Goal: Task Accomplishment & Management: Use online tool/utility

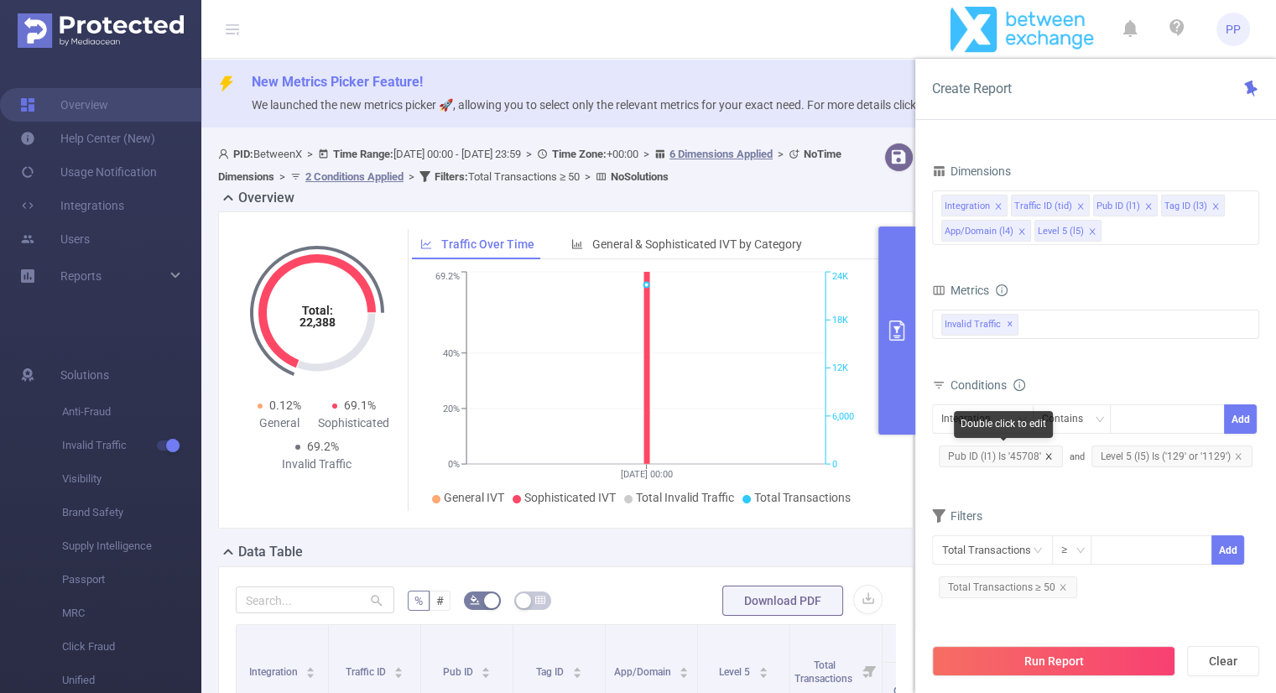
click at [1048, 456] on icon "icon: close" at bounding box center [1048, 456] width 8 height 8
click at [1059, 450] on span "Level 5 (l5) Is ('129' or '1129')" at bounding box center [1019, 456] width 161 height 22
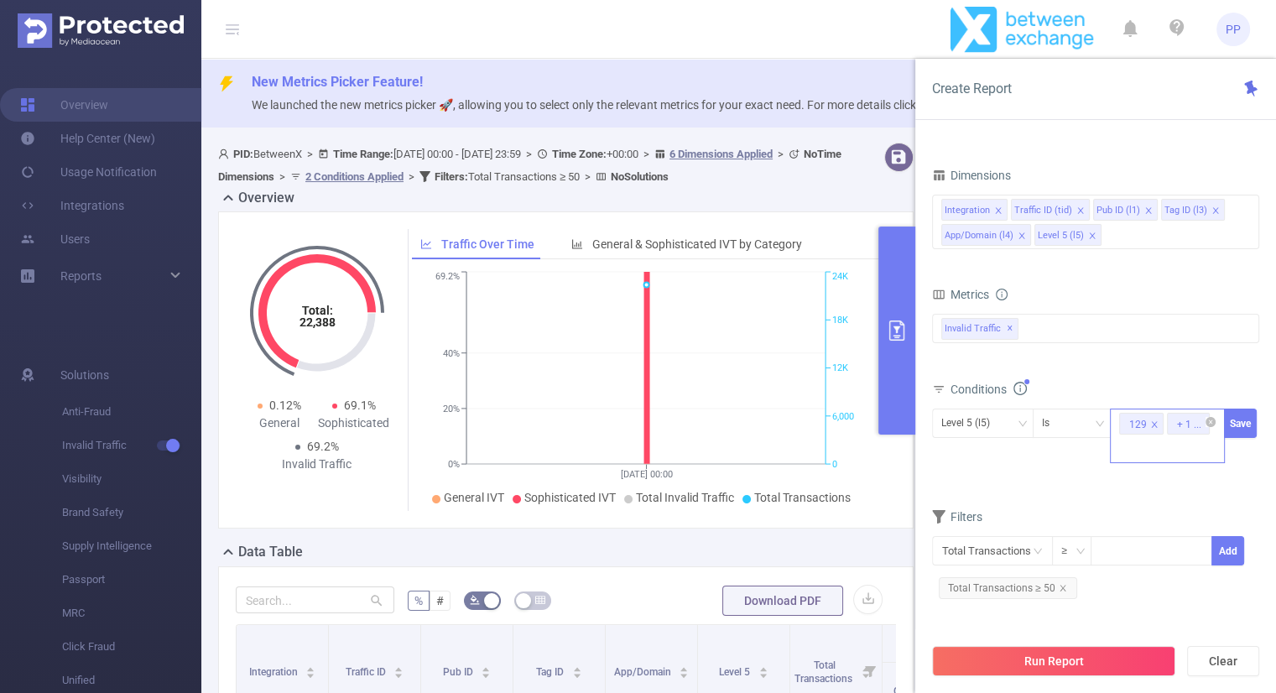
click at [1154, 421] on icon "icon: close" at bounding box center [1155, 424] width 6 height 6
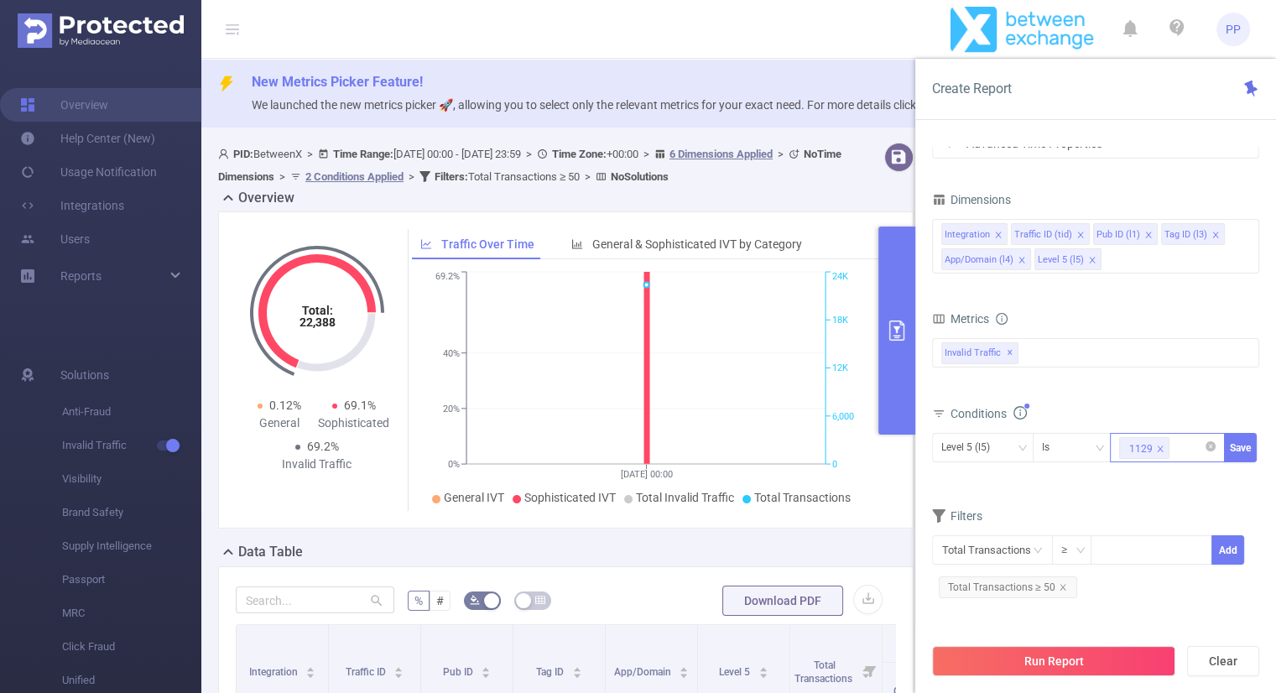
click at [1161, 445] on icon "icon: close" at bounding box center [1160, 449] width 8 height 8
click at [1161, 443] on div at bounding box center [1167, 448] width 96 height 28
type input "233"
click at [1241, 481] on div "Conditions Level 5 (l5) Is 233 Save" at bounding box center [1095, 443] width 327 height 82
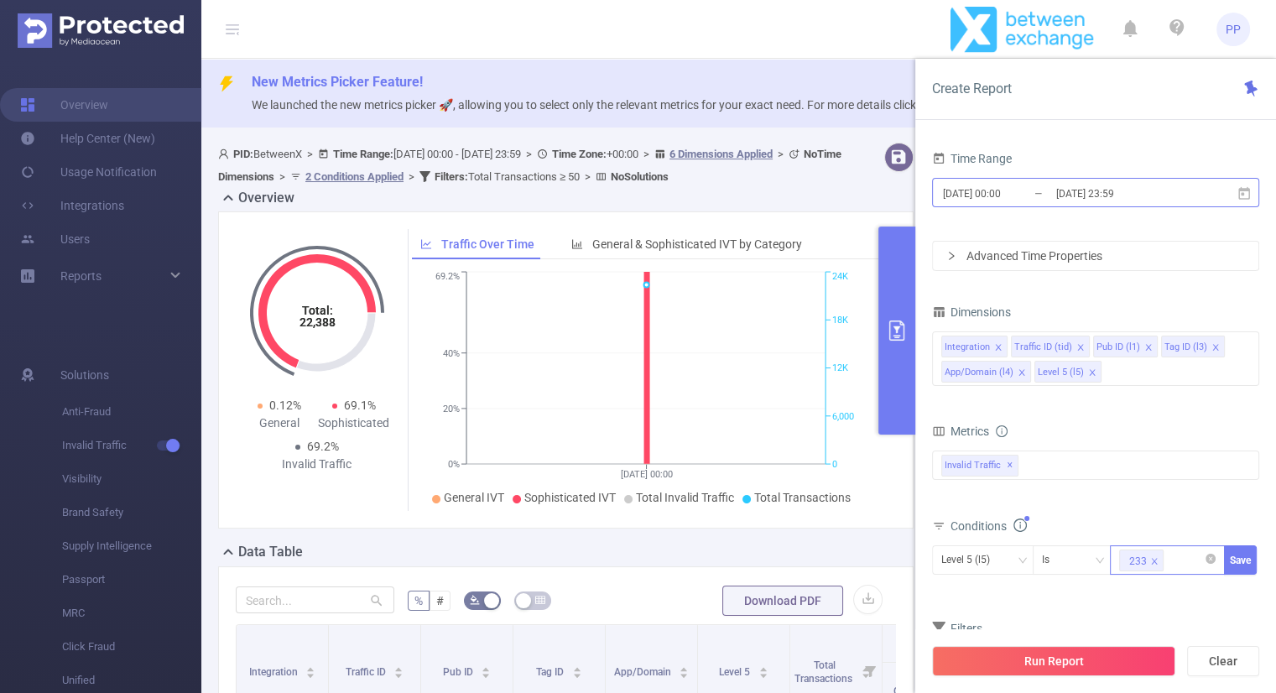
click at [1134, 185] on input "[DATE] 23:59" at bounding box center [1122, 193] width 136 height 23
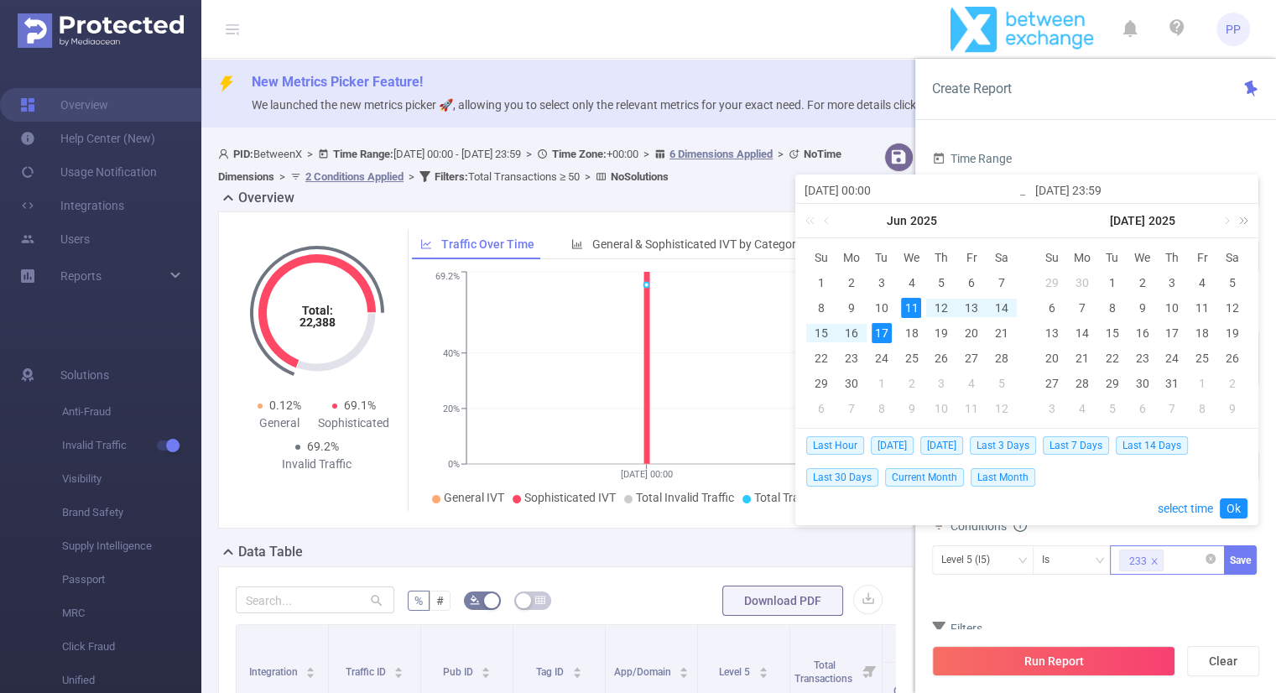
click at [1230, 218] on link at bounding box center [1241, 221] width 22 height 34
click at [1053, 218] on link at bounding box center [1058, 221] width 15 height 34
click at [1037, 221] on link at bounding box center [1044, 221] width 22 height 34
click at [1251, 217] on link at bounding box center [1241, 221] width 22 height 34
click at [1034, 216] on link at bounding box center [1044, 221] width 22 height 34
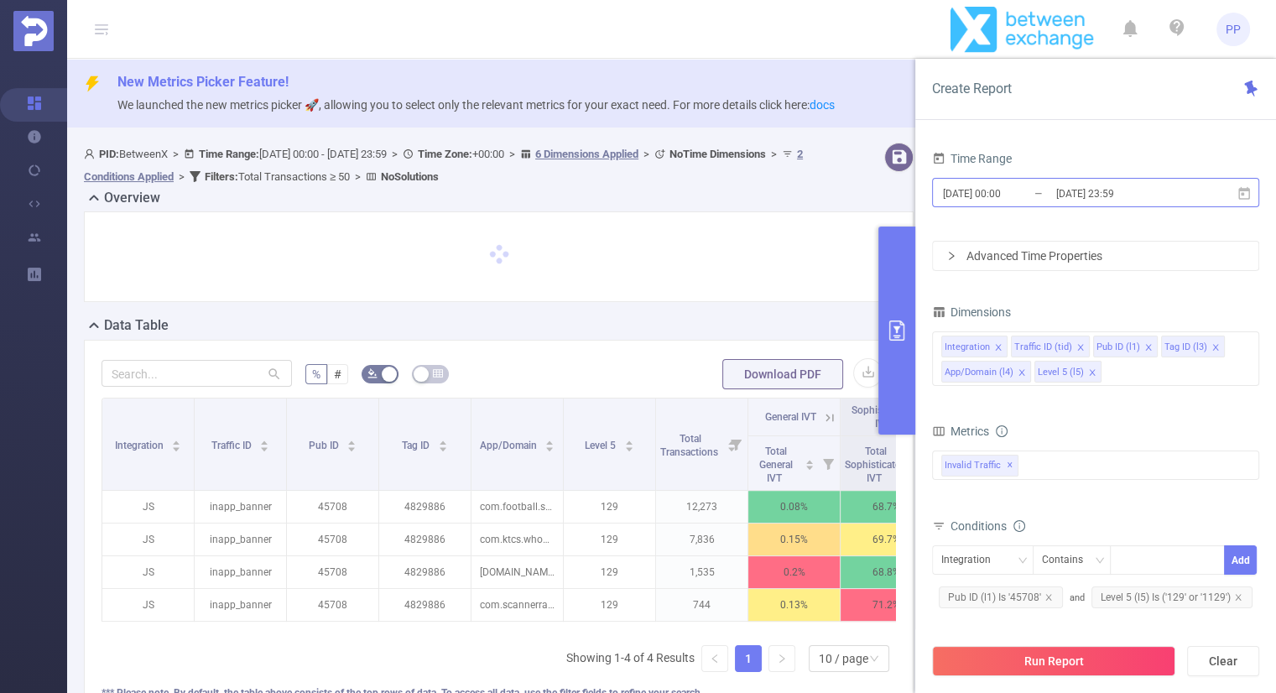
click at [1090, 185] on input "[DATE] 23:59" at bounding box center [1122, 193] width 136 height 23
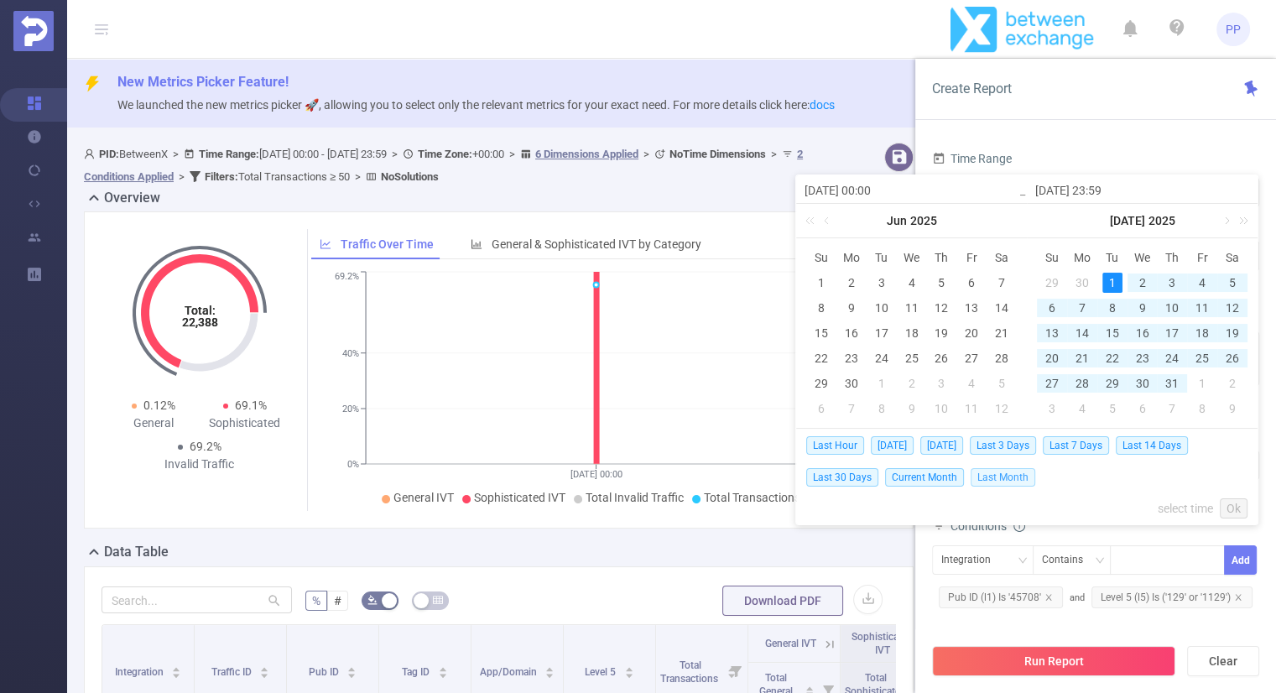
click at [995, 476] on span "Last Month" at bounding box center [1002, 477] width 65 height 18
type input "2025-07-01 00:00"
type input "2025-07-31 23:59"
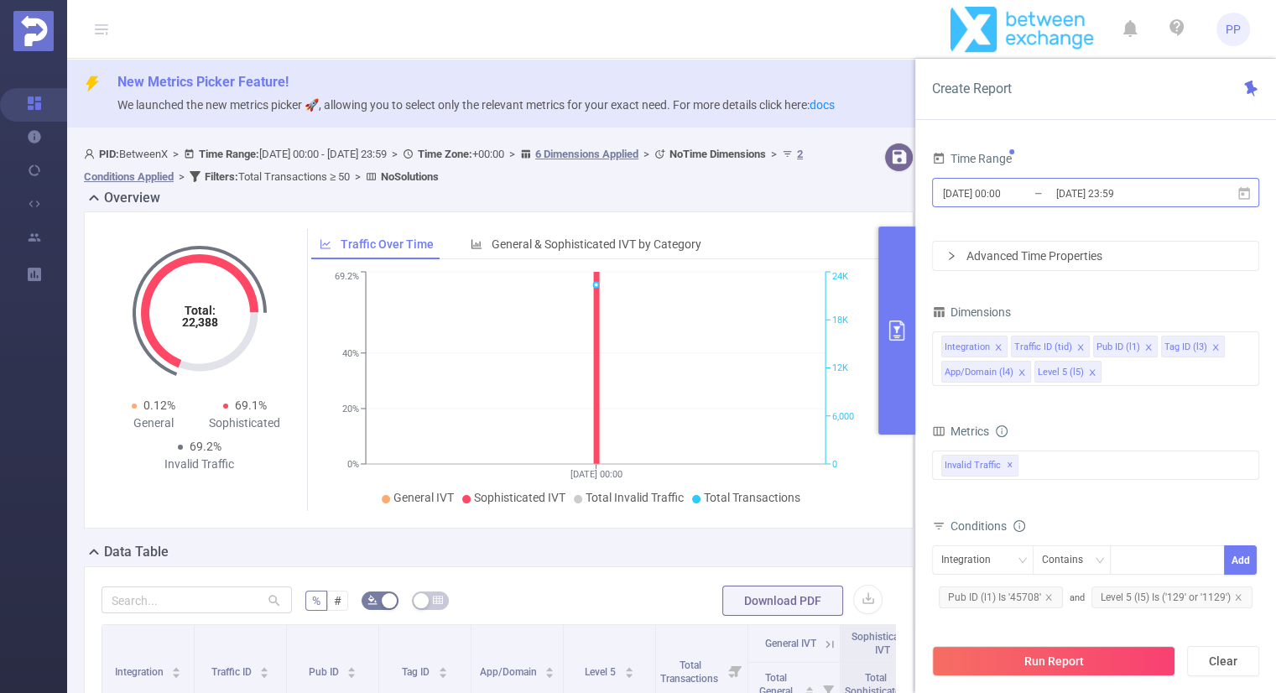
click at [1060, 190] on input "2025-07-31 23:59" at bounding box center [1122, 193] width 136 height 23
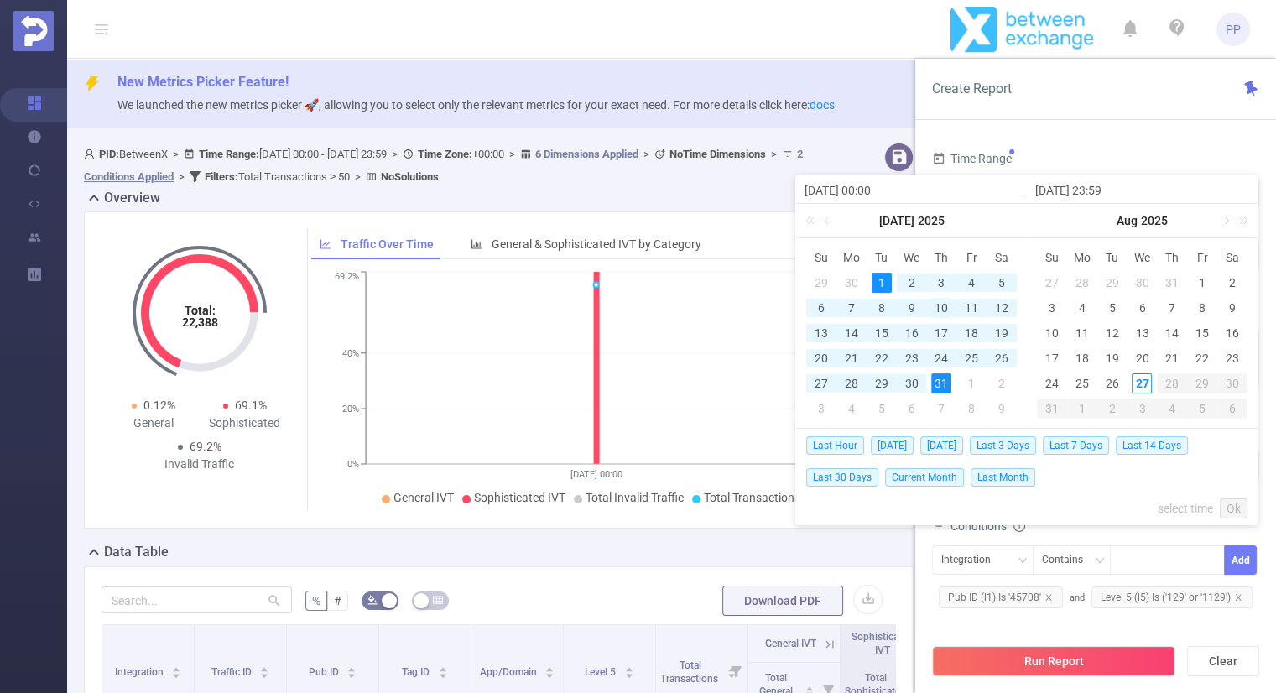
click at [949, 309] on div "10" at bounding box center [941, 308] width 20 height 20
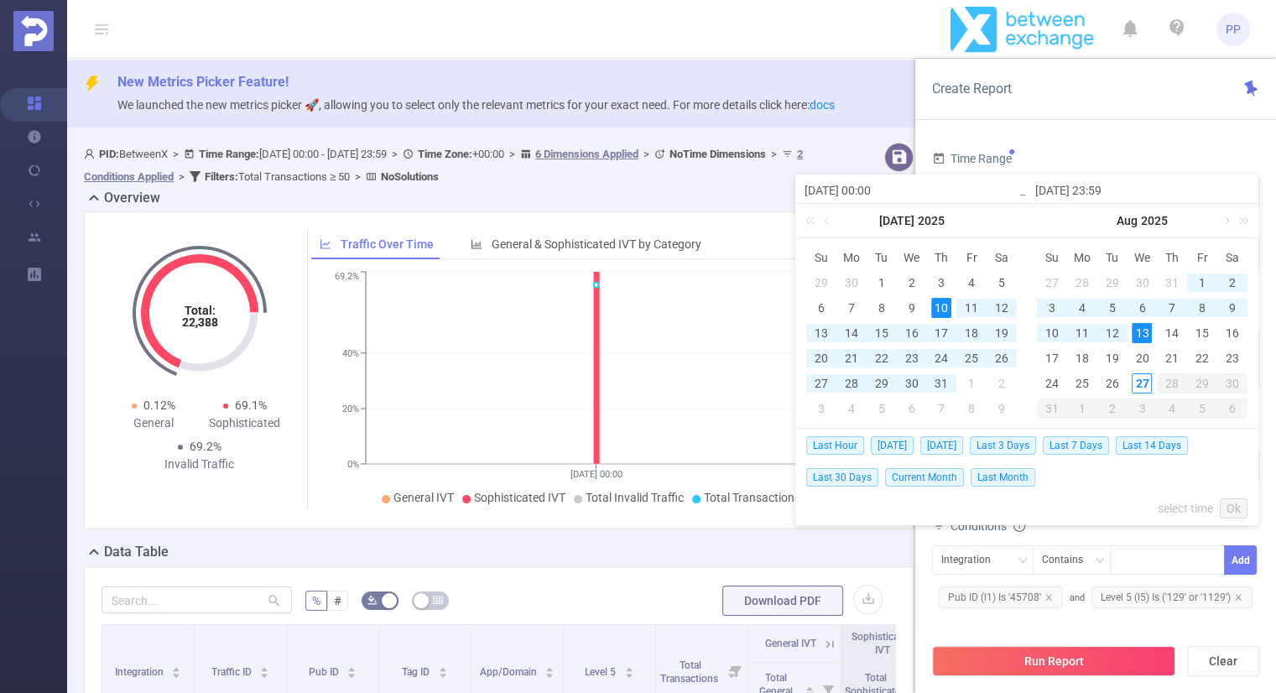
click at [1141, 329] on div "13" at bounding box center [1141, 333] width 20 height 20
type input "2025-07-10 00:00"
type input "2025-08-13 23:59"
type input "2025-07-10 00:00"
type input "2025-08-13 23:59"
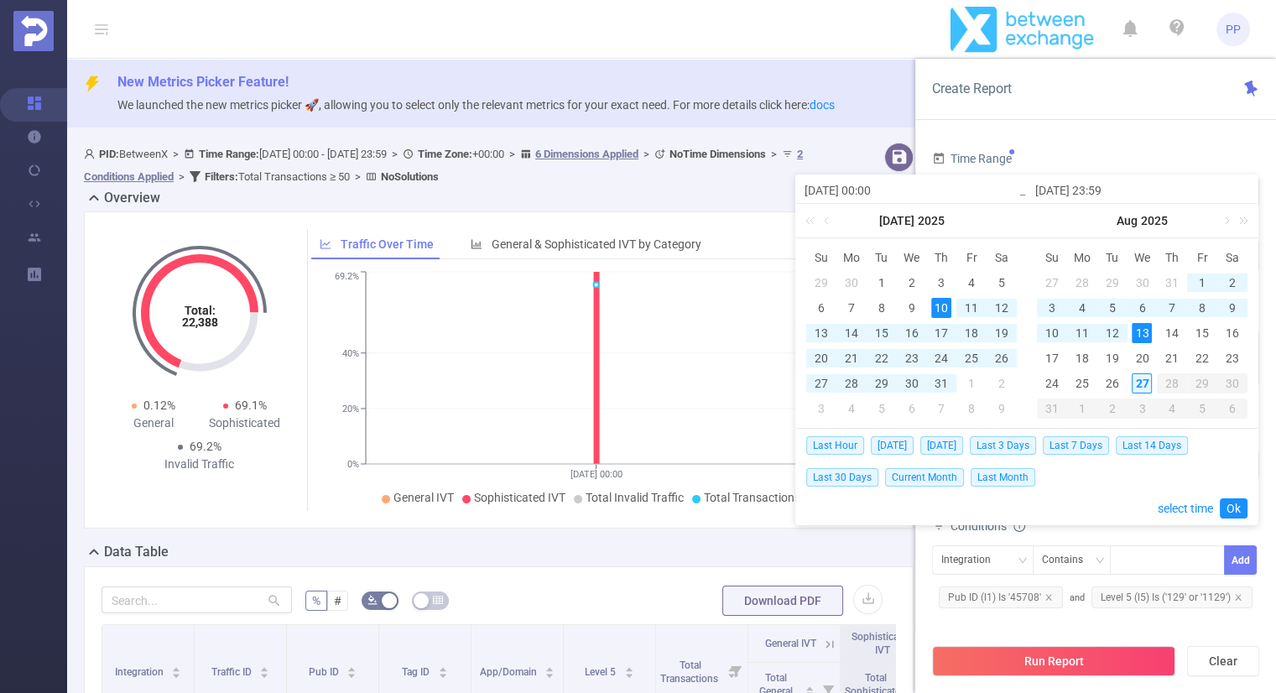
click at [1144, 385] on div "27" at bounding box center [1141, 383] width 20 height 20
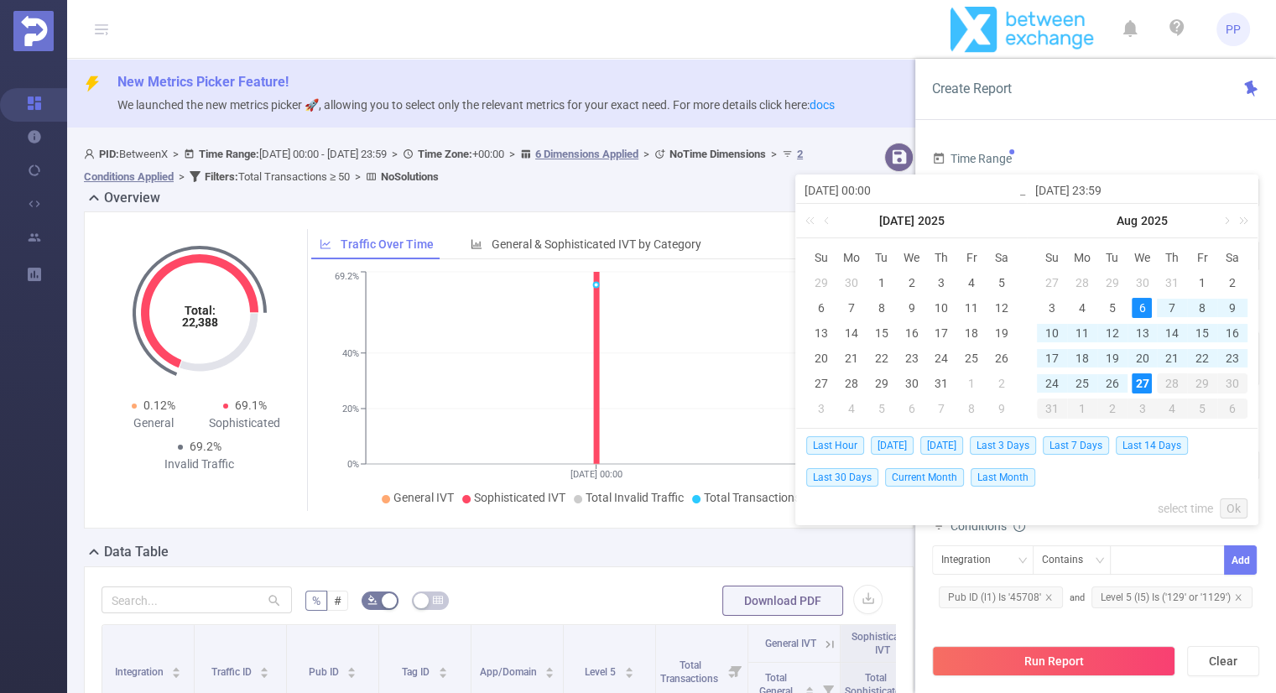
click at [1147, 309] on div "6" at bounding box center [1141, 308] width 20 height 20
type input "2025-08-06 00:00"
type input "2025-08-27 23:59"
type input "2025-08-06 00:00"
type input "2025-08-27 23:59"
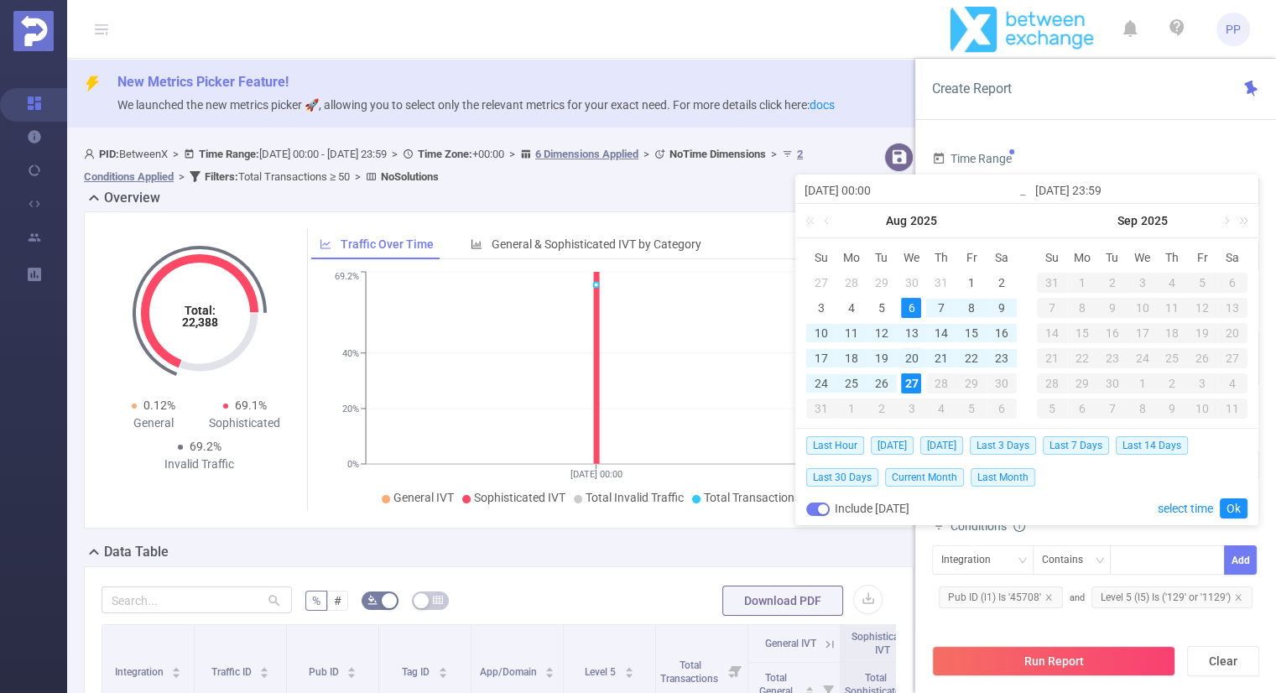
click at [913, 359] on div "20" at bounding box center [911, 358] width 20 height 20
click at [909, 356] on div "20" at bounding box center [911, 358] width 20 height 20
type input "2025-08-20 00:00"
type input "2025-08-20 23:59"
type input "2025-08-20 00:00"
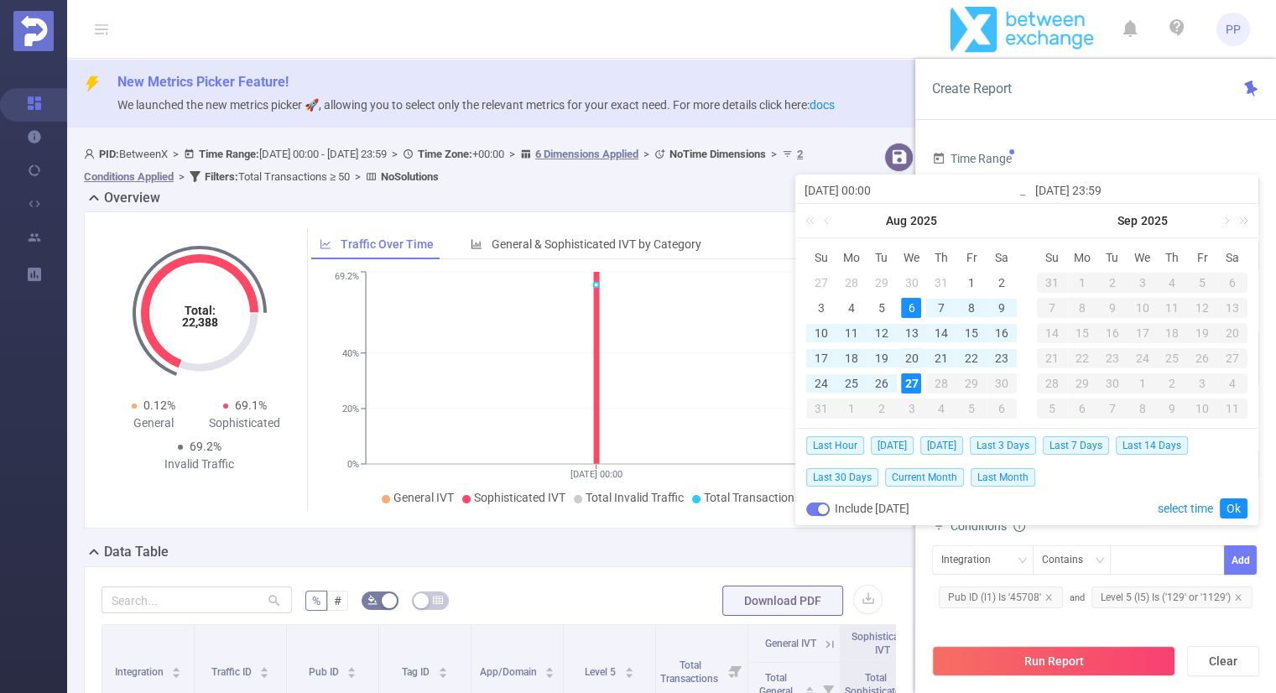
type input "2025-08-20 23:59"
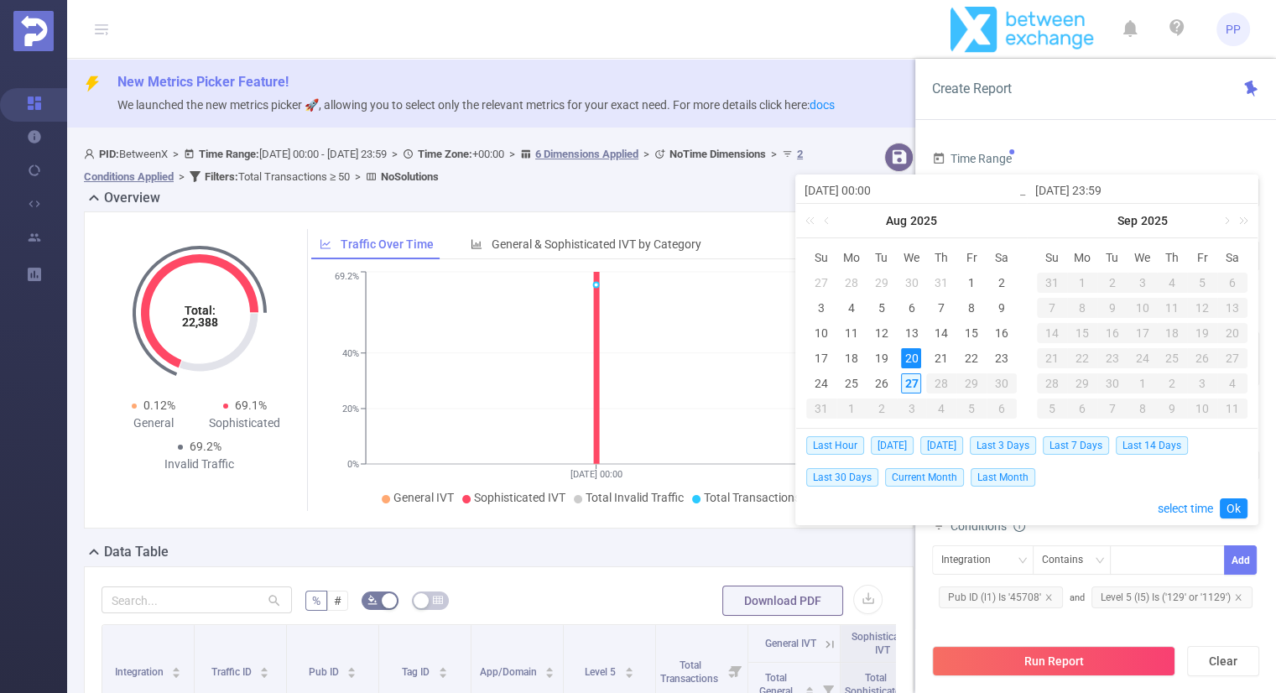
click at [918, 377] on div "27" at bounding box center [911, 383] width 20 height 20
click at [906, 353] on div "20" at bounding box center [911, 358] width 20 height 20
type input "2025-08-27 23:59"
click at [1231, 505] on link "Ok" at bounding box center [1234, 508] width 28 height 20
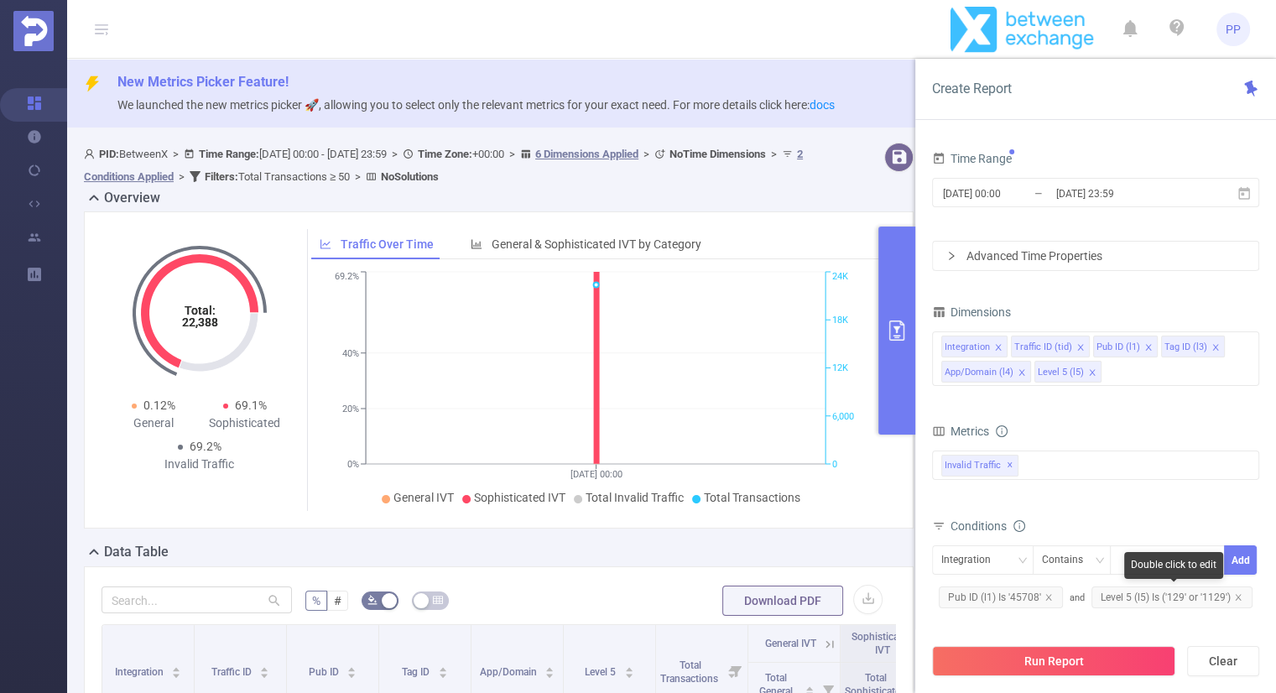
click at [1240, 595] on span "Level 5 (l5) Is ('129' or '1129')" at bounding box center [1171, 597] width 161 height 22
click at [1235, 595] on icon "icon: close" at bounding box center [1238, 597] width 8 height 8
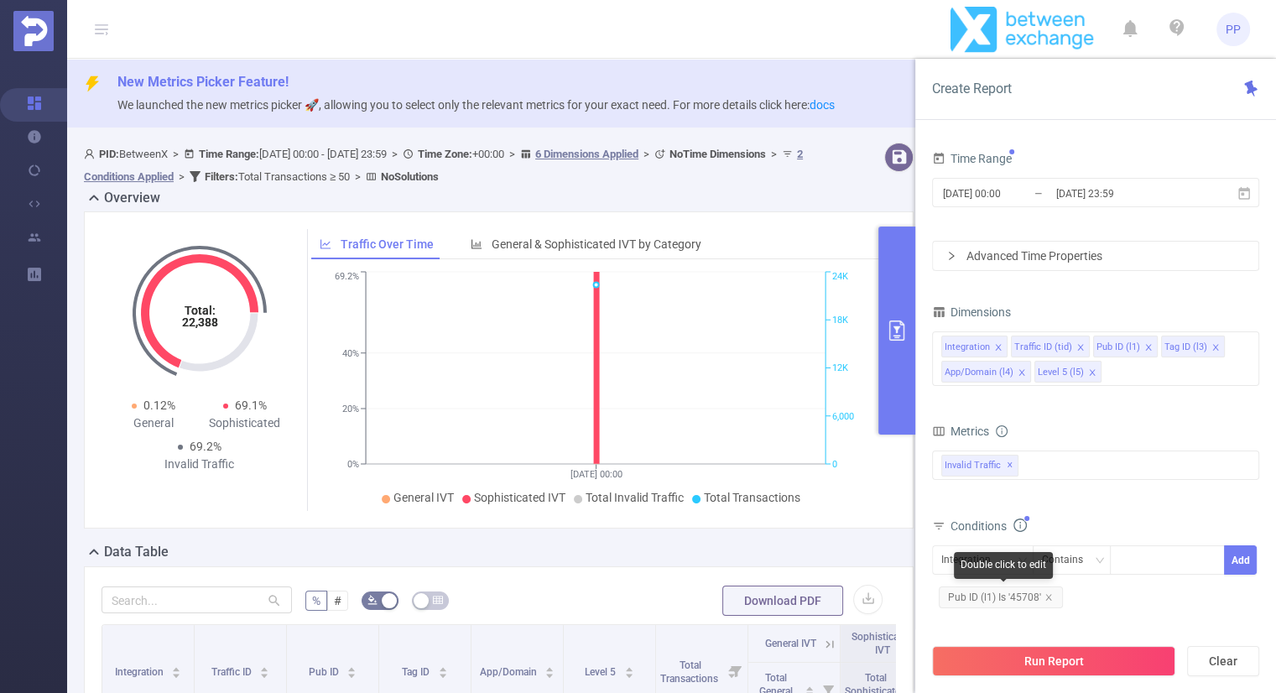
click at [1047, 590] on span "Pub ID (l1) Is '45708'" at bounding box center [1001, 597] width 124 height 22
click at [1044, 593] on icon "icon: close" at bounding box center [1048, 597] width 8 height 8
click at [986, 543] on div "Integration Contains Add" at bounding box center [1095, 566] width 327 height 48
click at [986, 553] on div "Integration" at bounding box center [971, 560] width 61 height 28
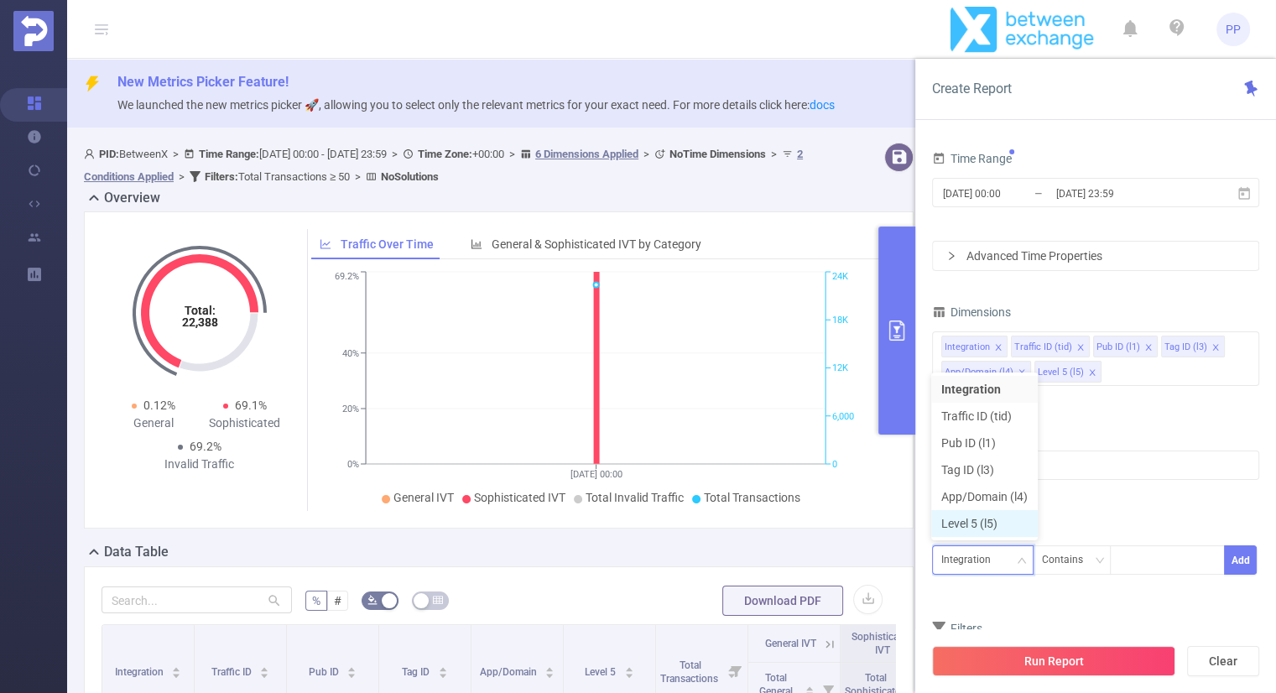
click at [983, 526] on li "Level 5 (l5)" at bounding box center [984, 523] width 107 height 27
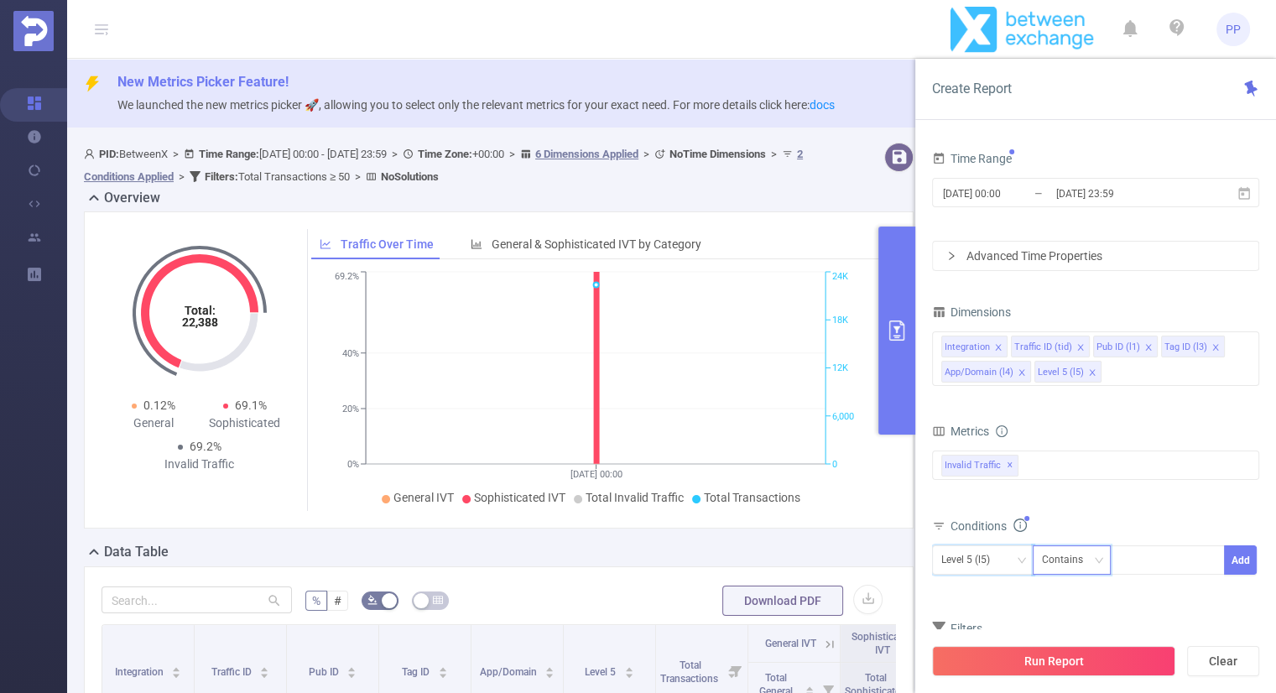
click at [1079, 555] on div "Contains" at bounding box center [1068, 560] width 53 height 28
click at [1069, 615] on li "Is" at bounding box center [1088, 619] width 112 height 27
click at [1129, 567] on div at bounding box center [1167, 560] width 96 height 28
type input "233"
click at [1235, 556] on button "Add" at bounding box center [1240, 559] width 33 height 29
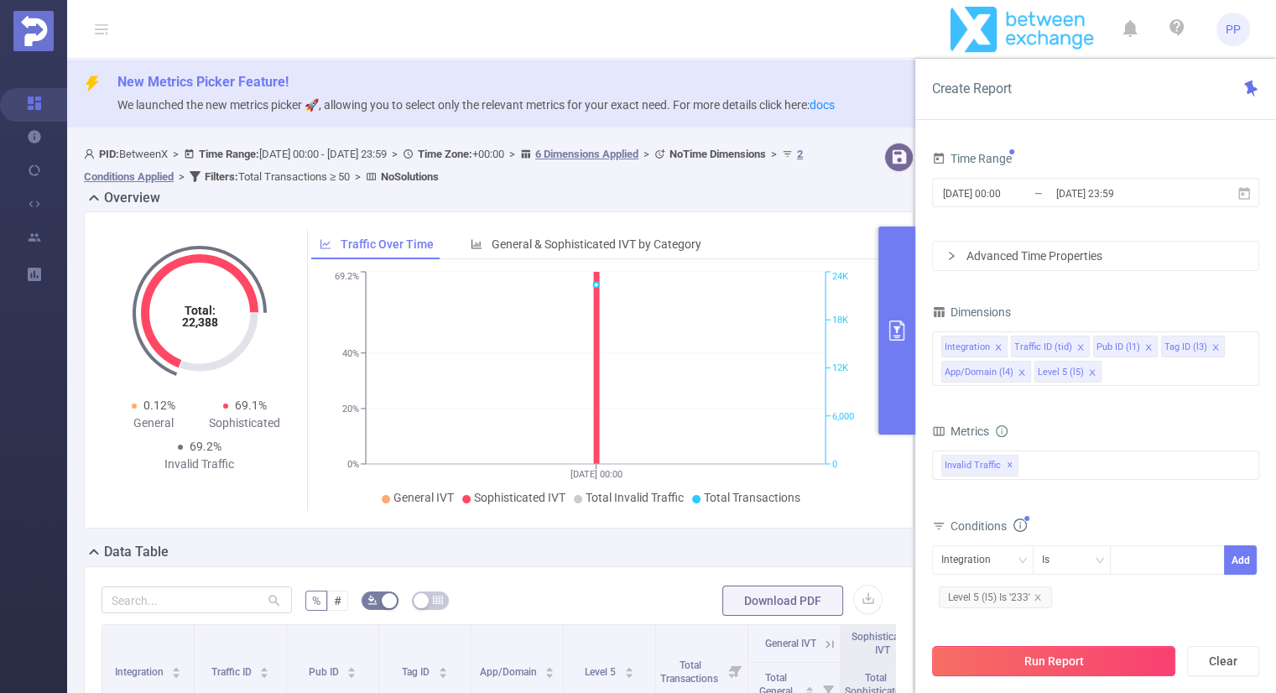
click at [1074, 653] on button "Run Report" at bounding box center [1053, 661] width 243 height 30
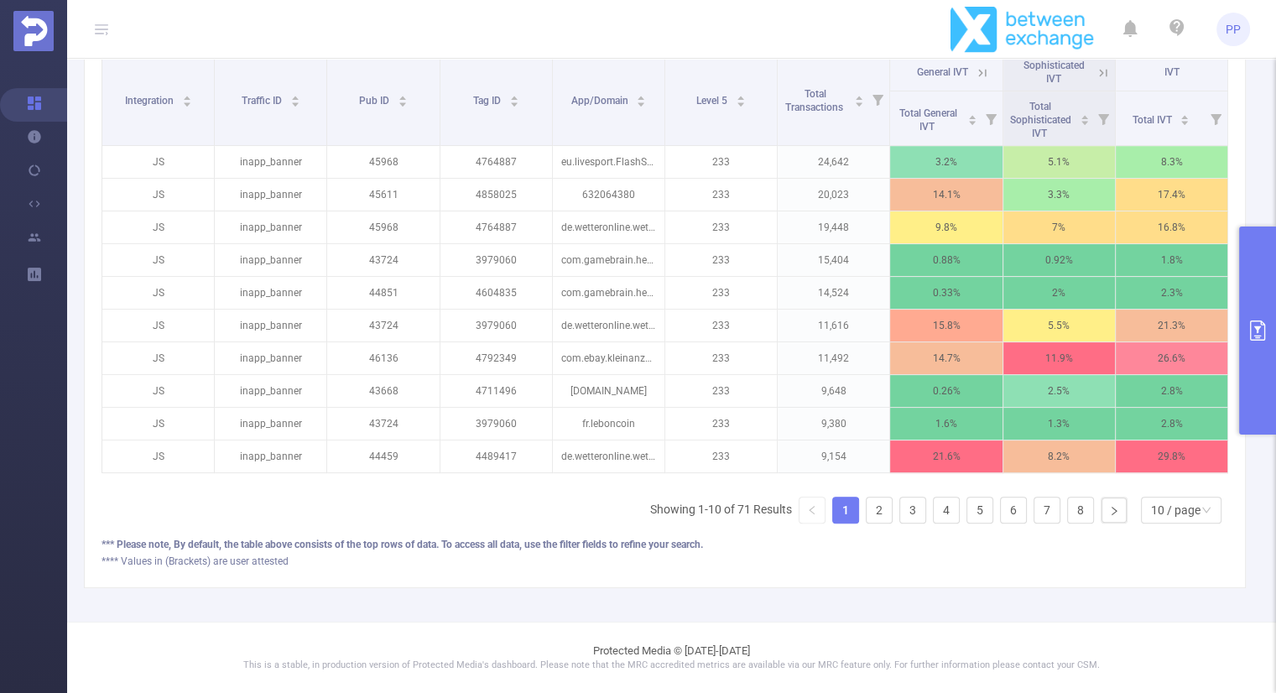
scroll to position [580, 0]
click at [1153, 507] on div "10 / page" at bounding box center [1175, 509] width 49 height 25
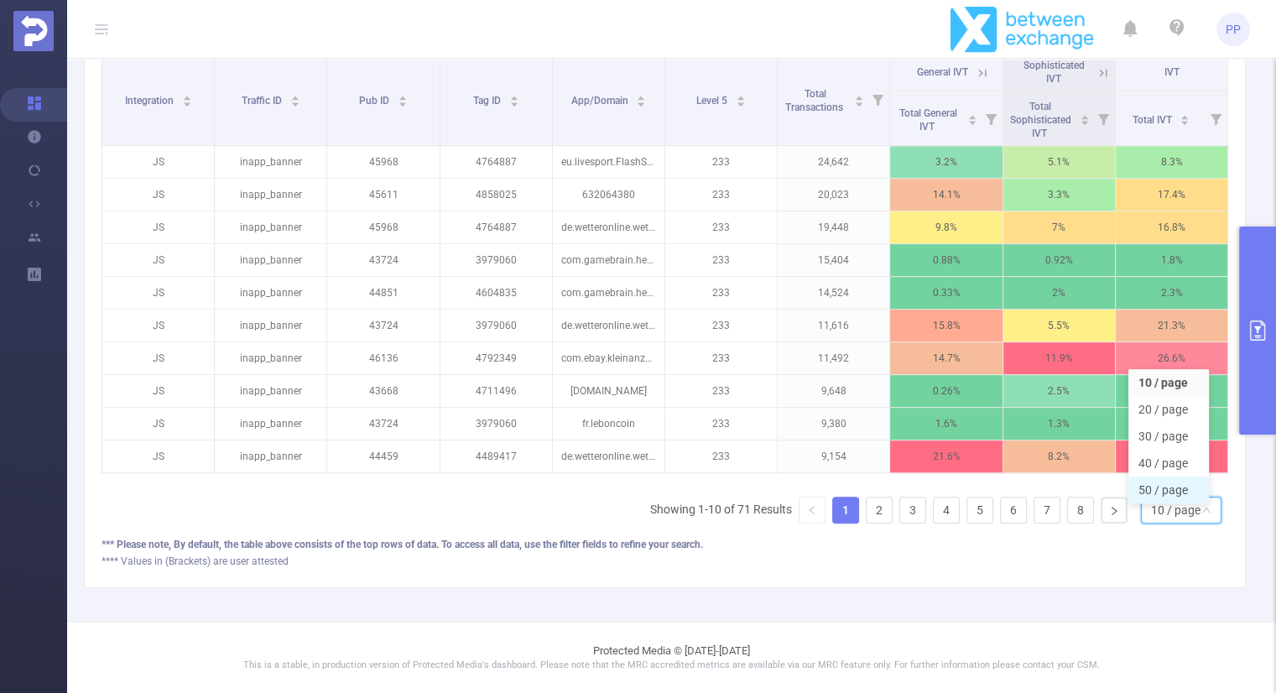
click at [1157, 476] on li "50 / page" at bounding box center [1168, 489] width 81 height 27
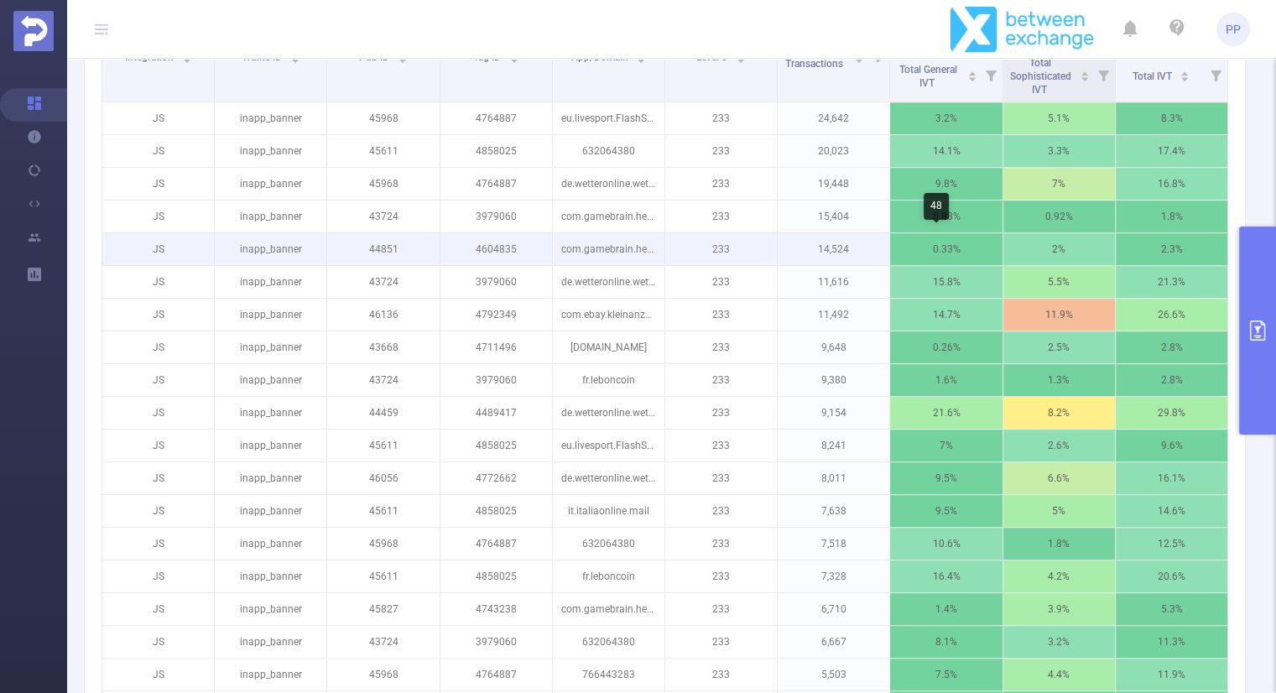
scroll to position [307, 0]
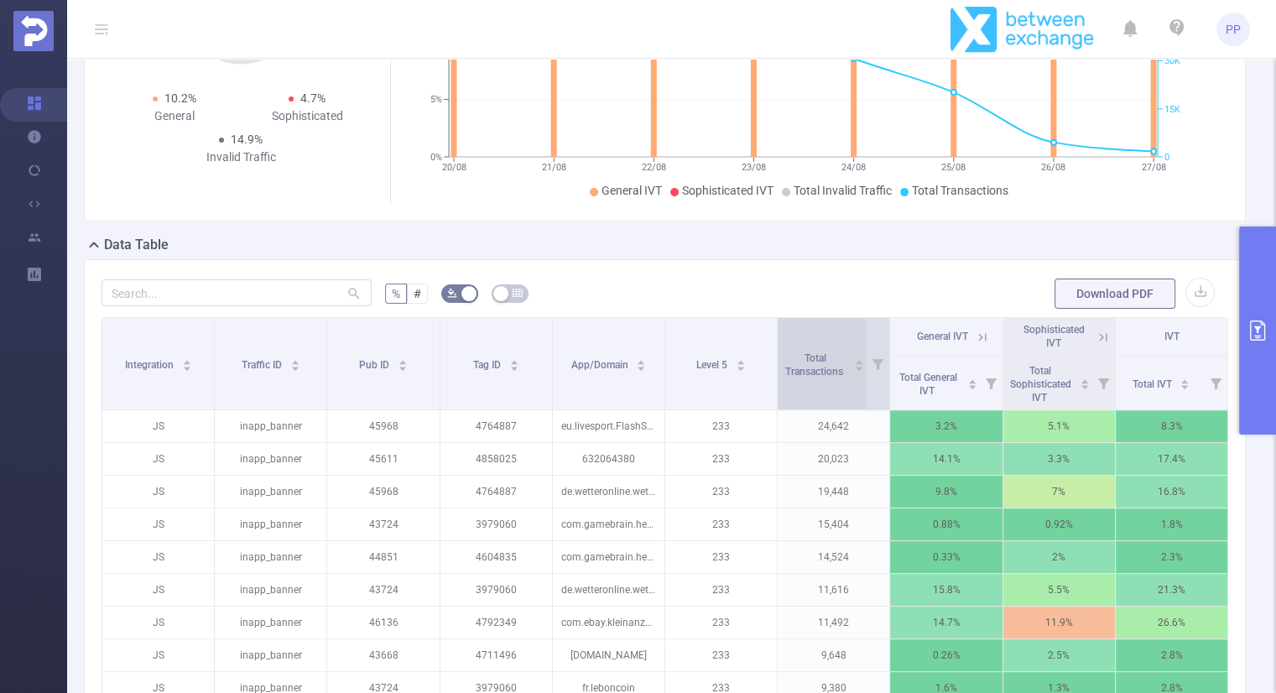
click at [845, 360] on div "Total Transactions" at bounding box center [823, 363] width 82 height 30
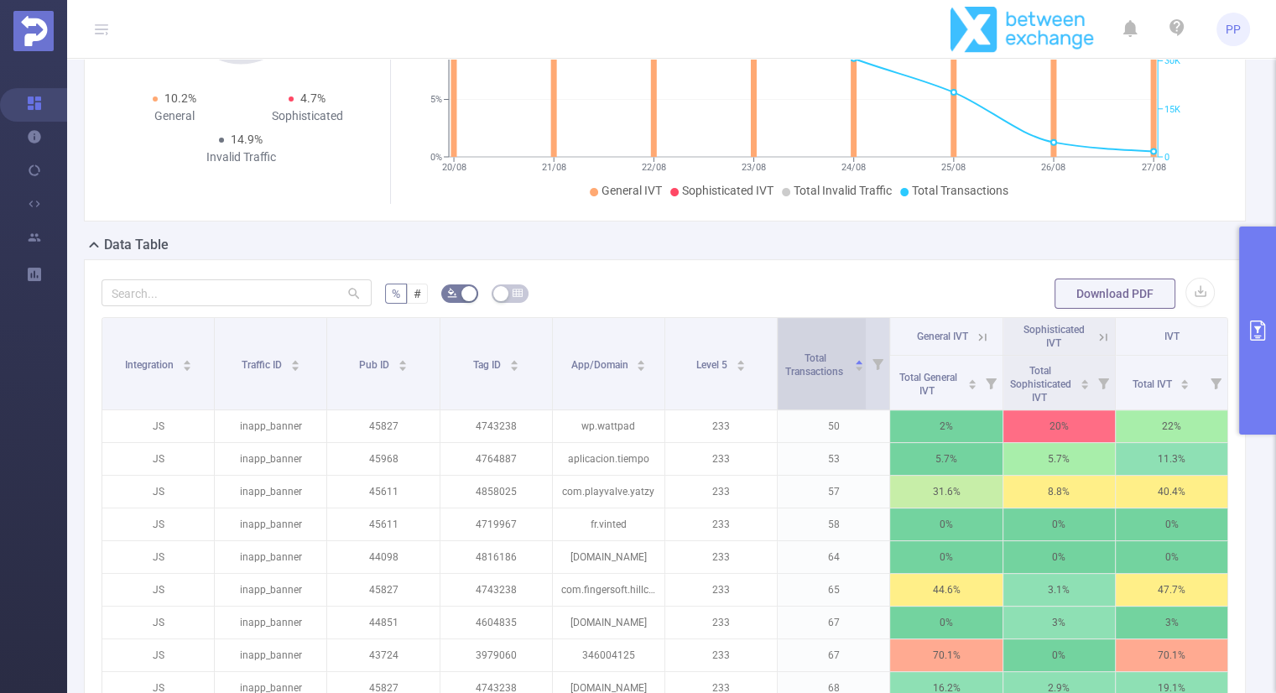
click at [855, 362] on icon "icon: caret-up" at bounding box center [859, 361] width 9 height 9
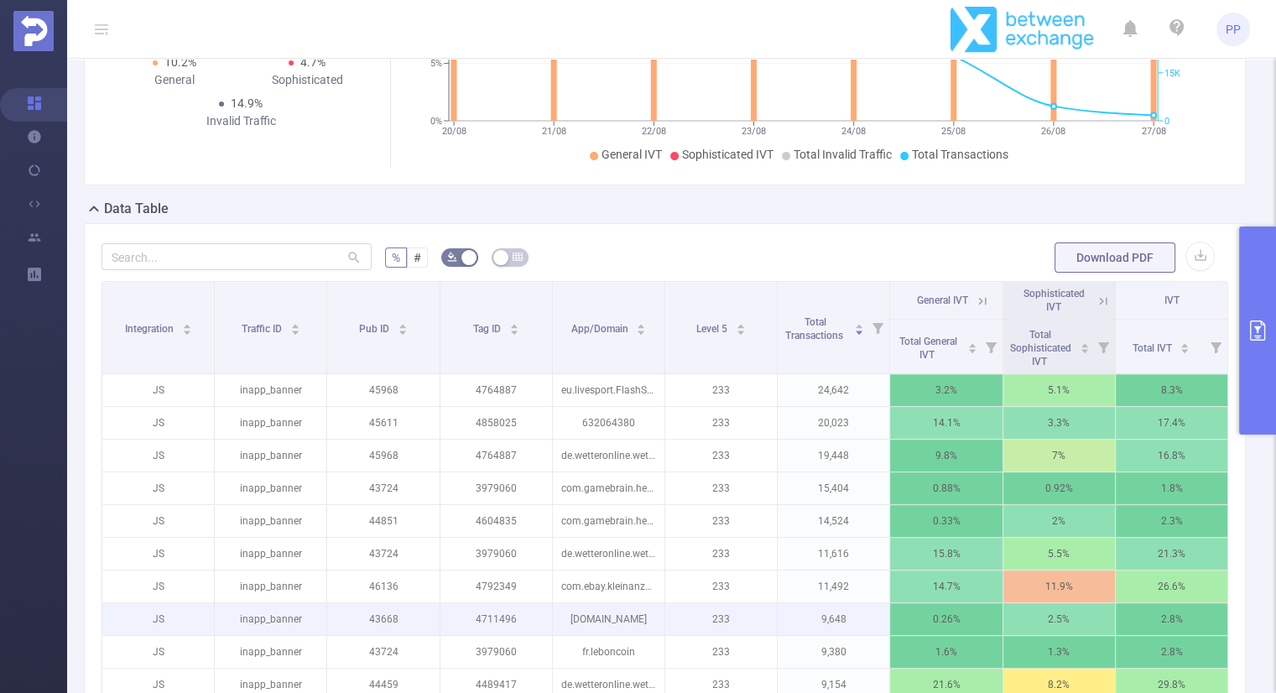
scroll to position [1881, 0]
